Goal: Register for event/course

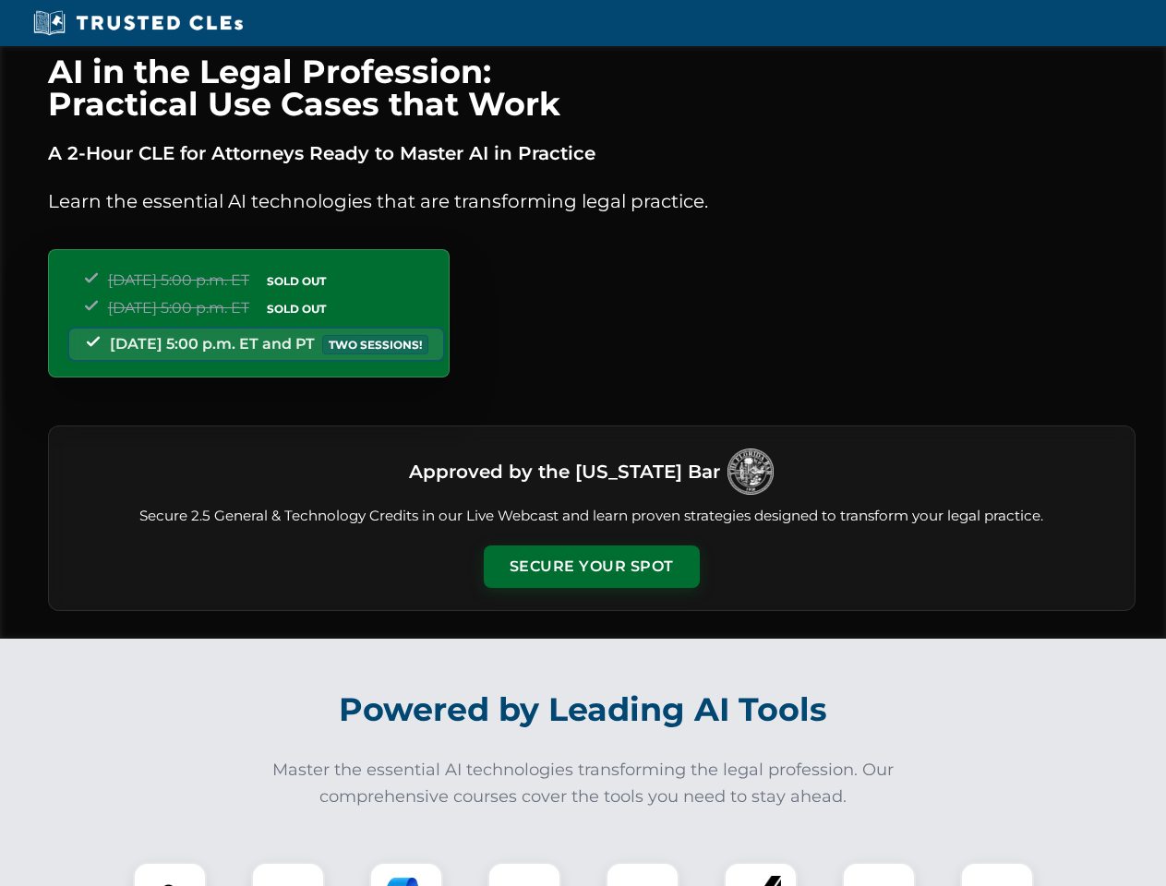
click at [591, 567] on button "Secure Your Spot" at bounding box center [592, 567] width 216 height 42
click at [170, 874] on img at bounding box center [170, 900] width 54 height 54
